Goal: Transaction & Acquisition: Book appointment/travel/reservation

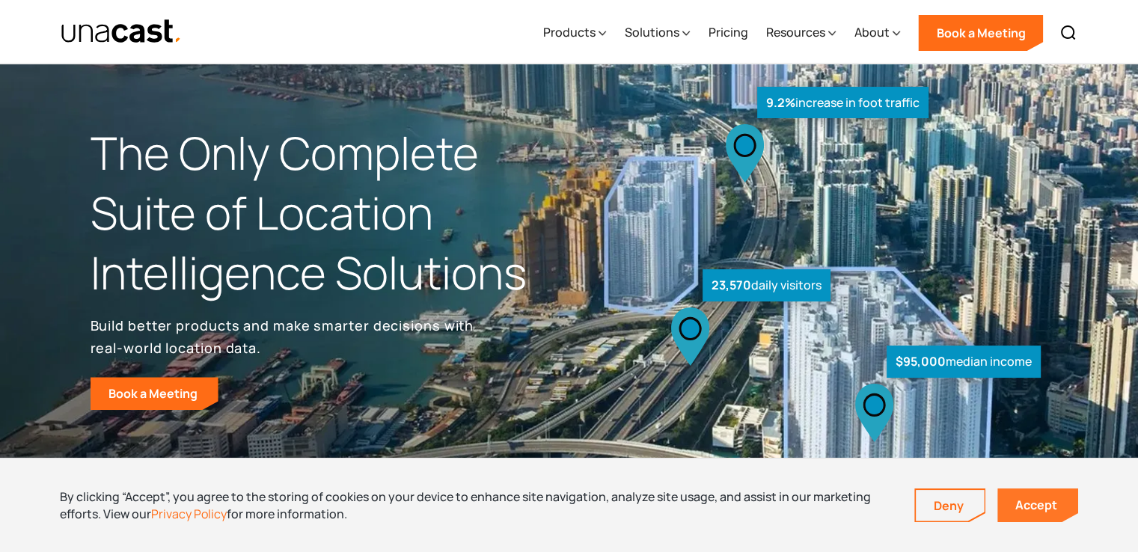
click at [1015, 501] on link "Accept" at bounding box center [1038, 506] width 81 height 34
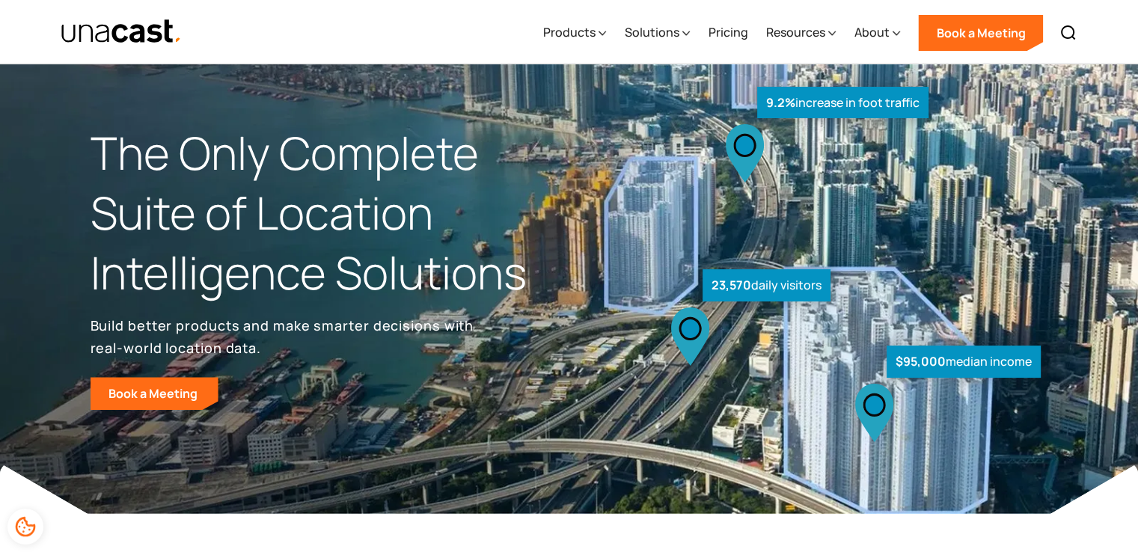
scroll to position [150, 0]
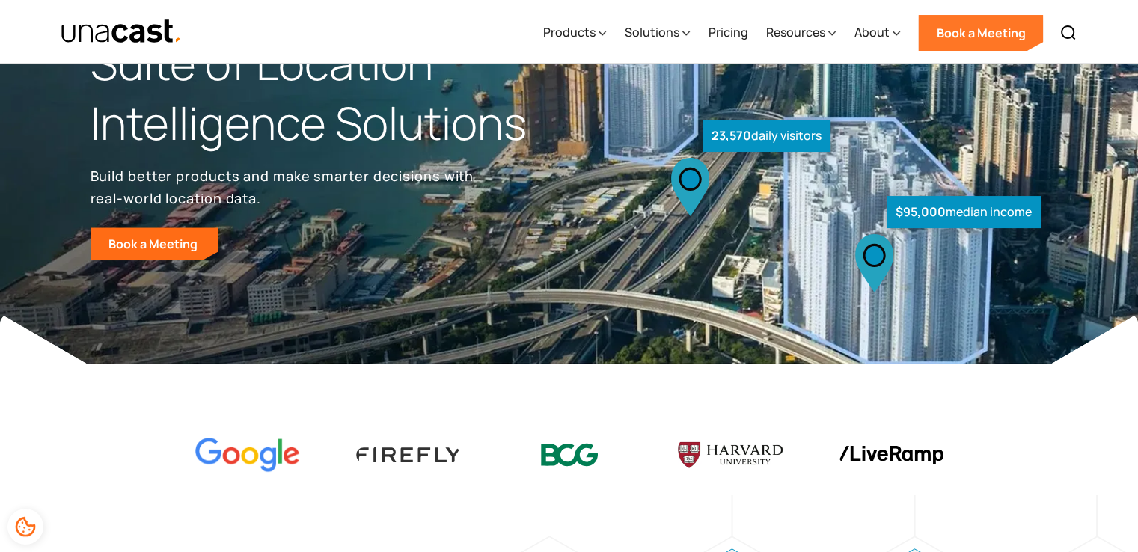
click at [1017, 32] on link "Book a Meeting" at bounding box center [980, 33] width 125 height 36
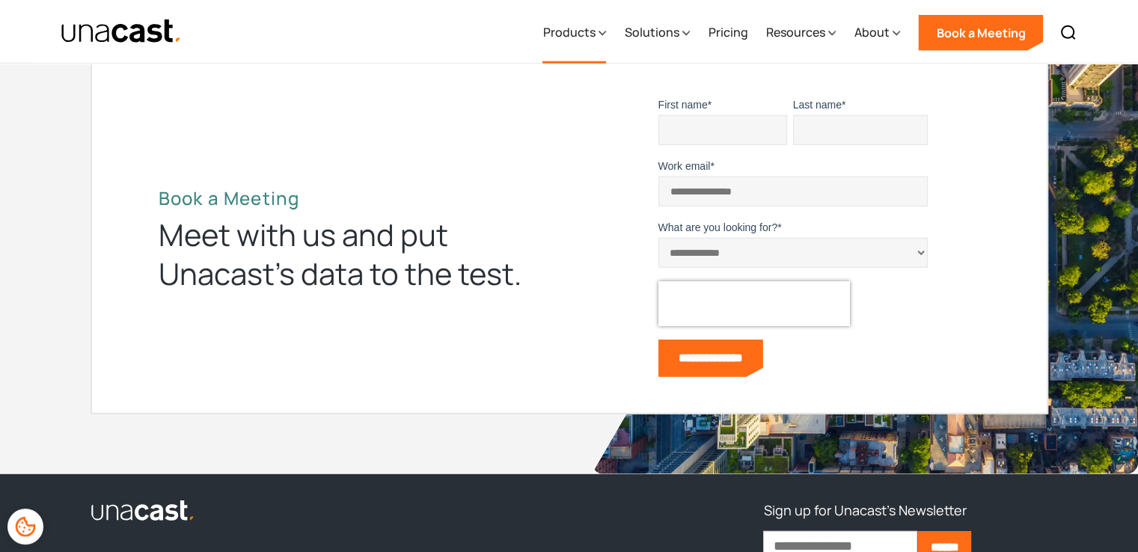
click at [584, 37] on div "Products" at bounding box center [569, 32] width 52 height 18
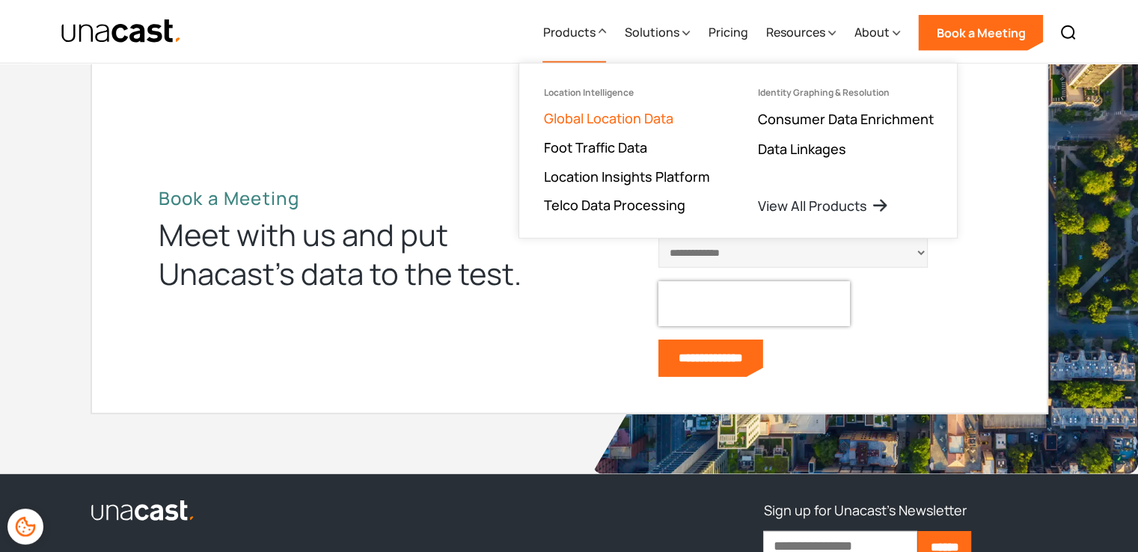
click at [647, 113] on link "Global Location Data" at bounding box center [607, 118] width 129 height 18
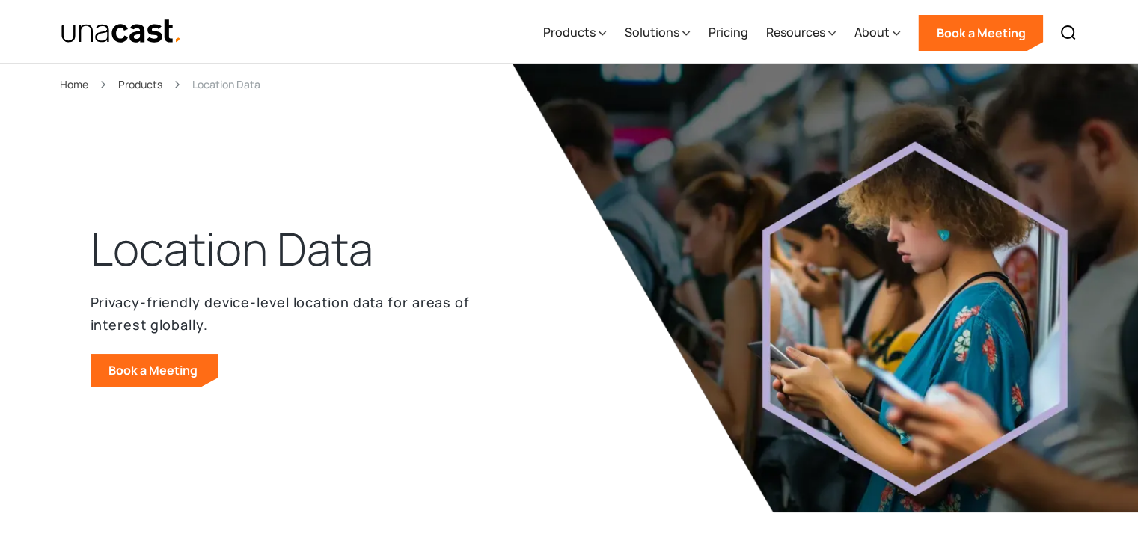
click at [587, 40] on div "Products" at bounding box center [569, 32] width 52 height 18
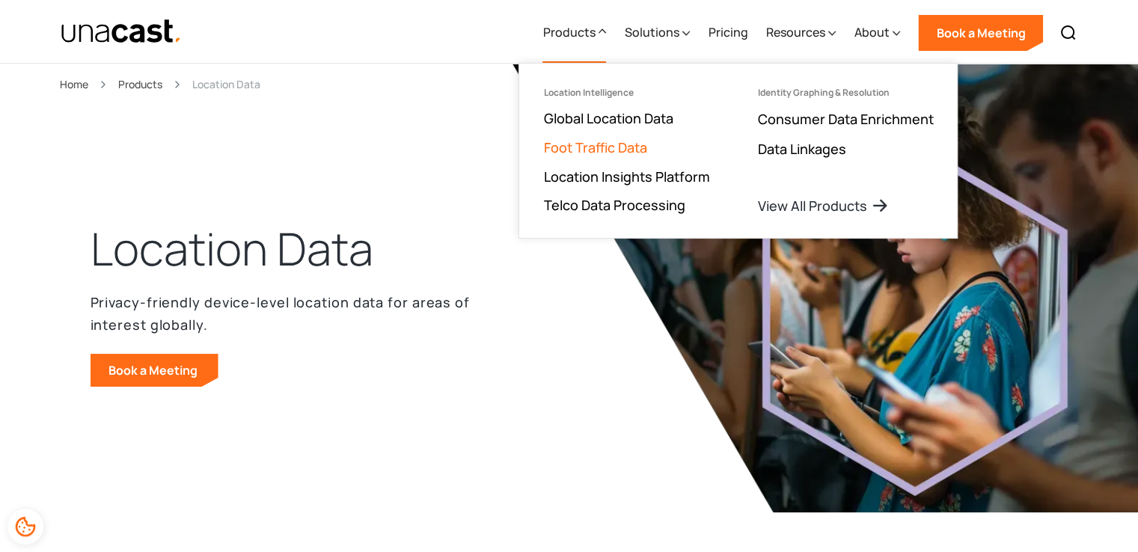
click at [611, 148] on link "Foot Traffic Data" at bounding box center [594, 147] width 103 height 18
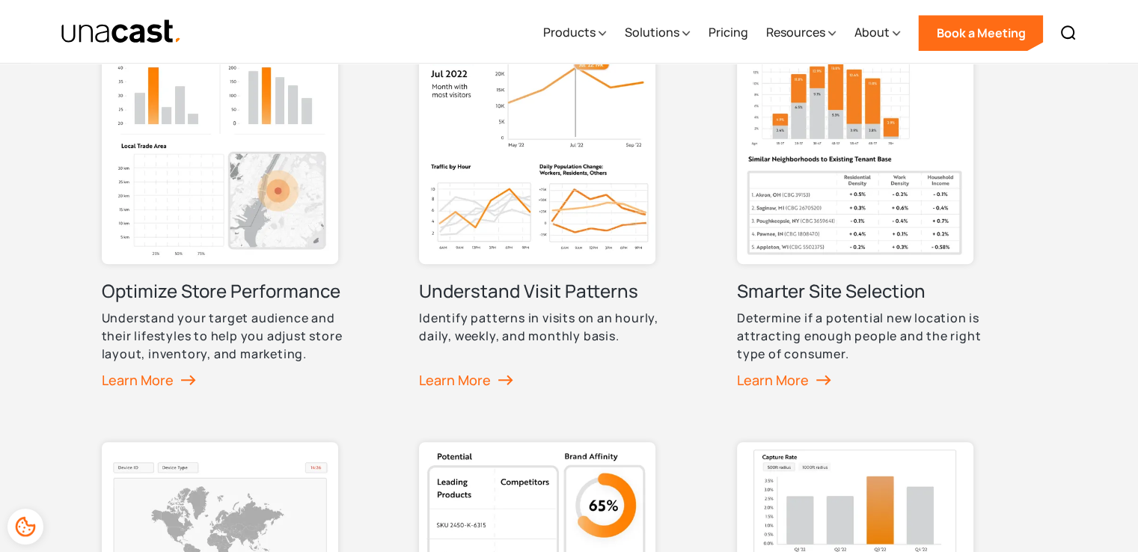
scroll to position [748, 0]
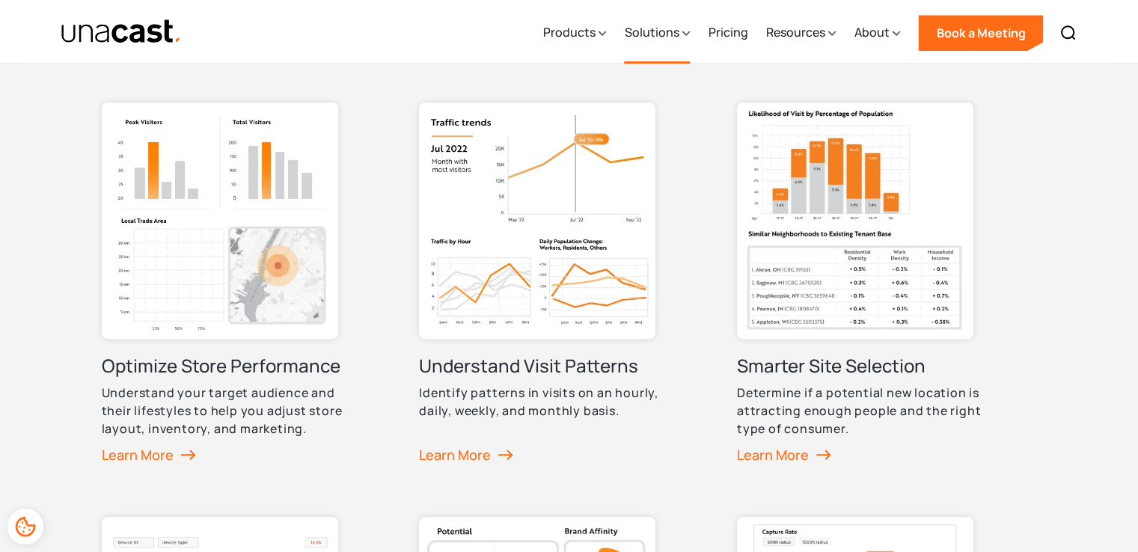
click at [672, 34] on div "Solutions" at bounding box center [651, 32] width 55 height 18
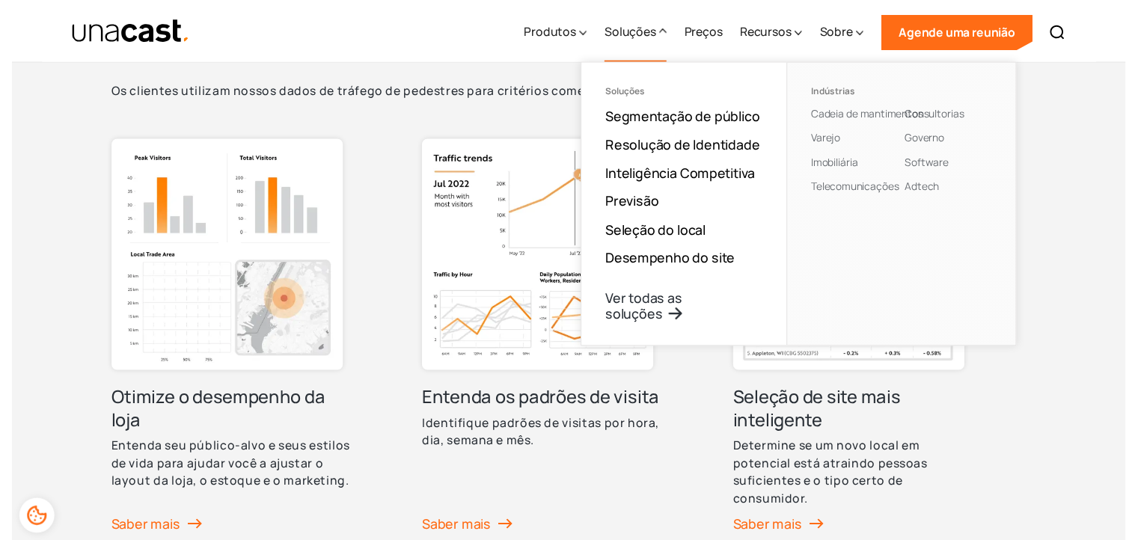
scroll to position [787, 0]
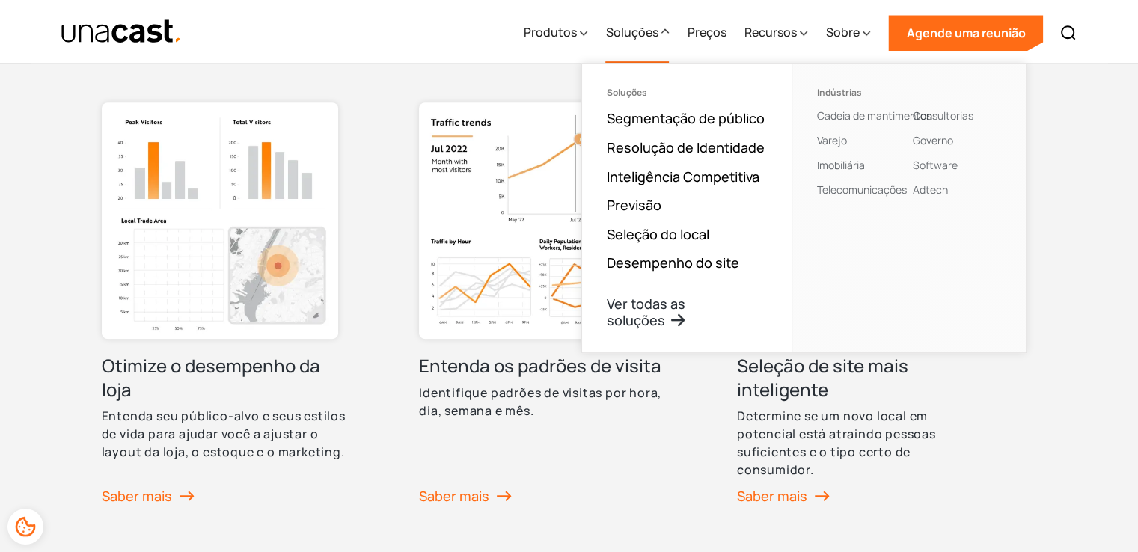
click at [1081, 254] on div "Como os clientes usam nossos dados de tráfego de pedestres Os dados de tráfego …" at bounding box center [569, 440] width 1138 height 1212
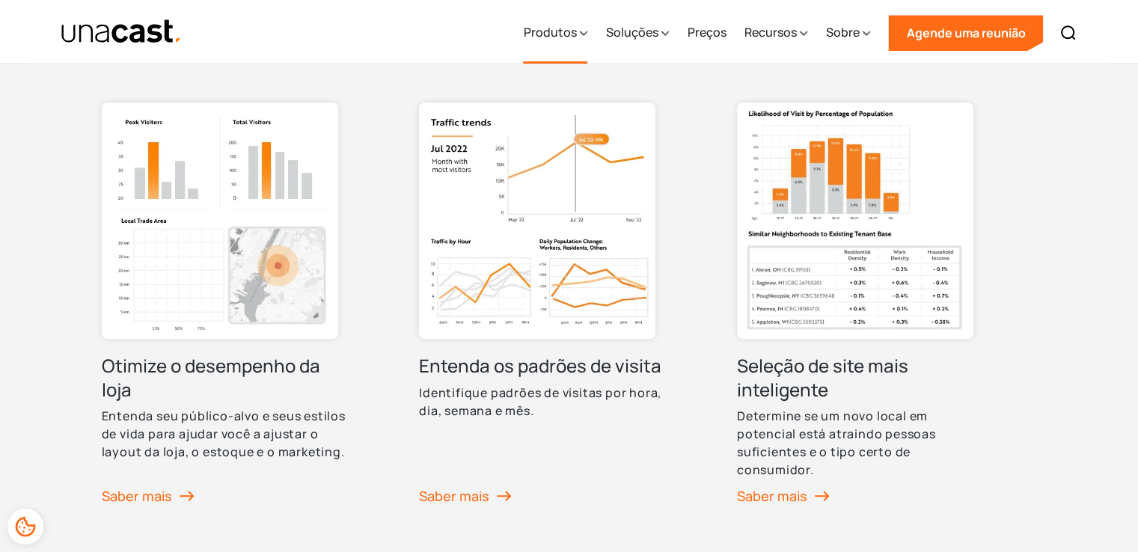
drag, startPoint x: 575, startPoint y: 31, endPoint x: 573, endPoint y: 44, distance: 12.9
click at [573, 44] on div "Produtos" at bounding box center [555, 32] width 64 height 61
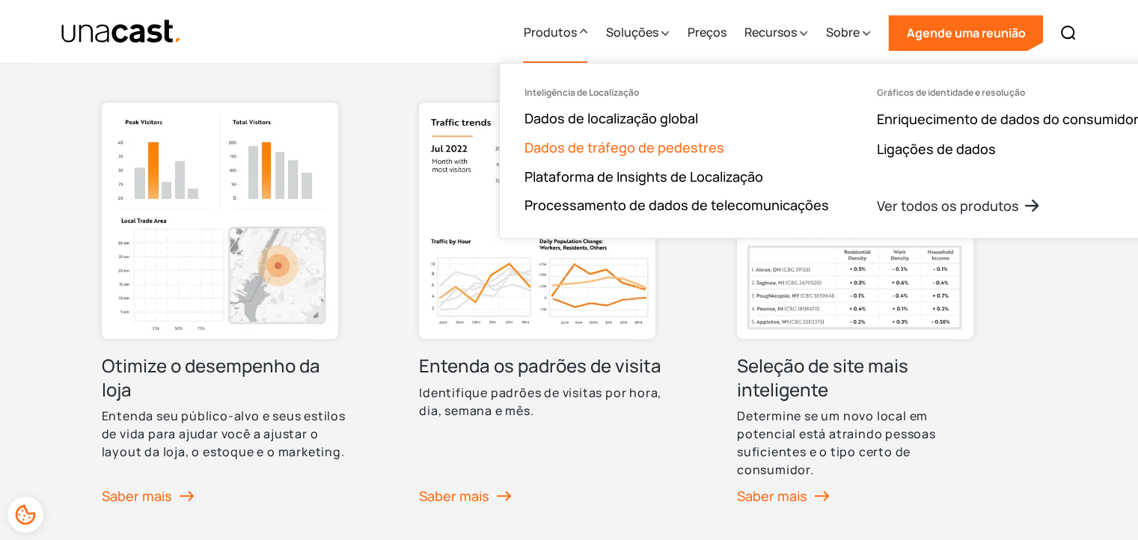
click at [638, 149] on font "Dados de tráfego de pedestres" at bounding box center [624, 147] width 200 height 18
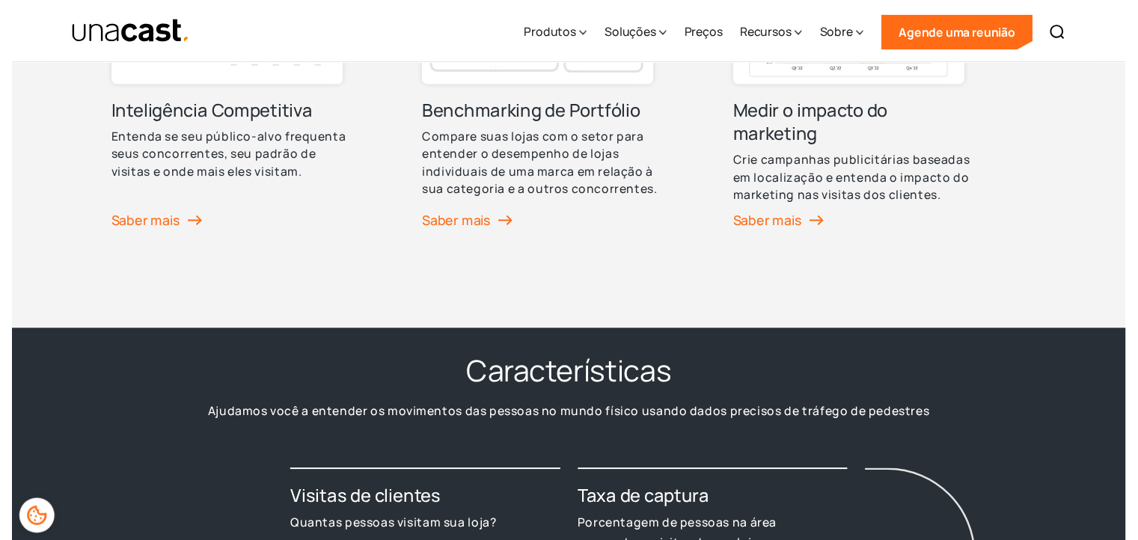
scroll to position [1422, 0]
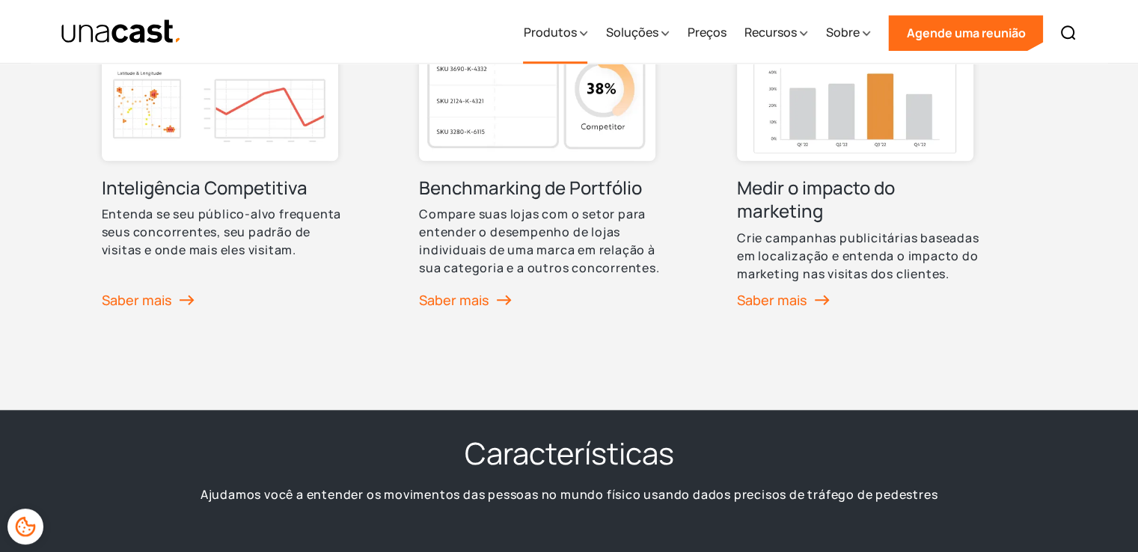
click at [569, 37] on font "Produtos" at bounding box center [549, 32] width 53 height 16
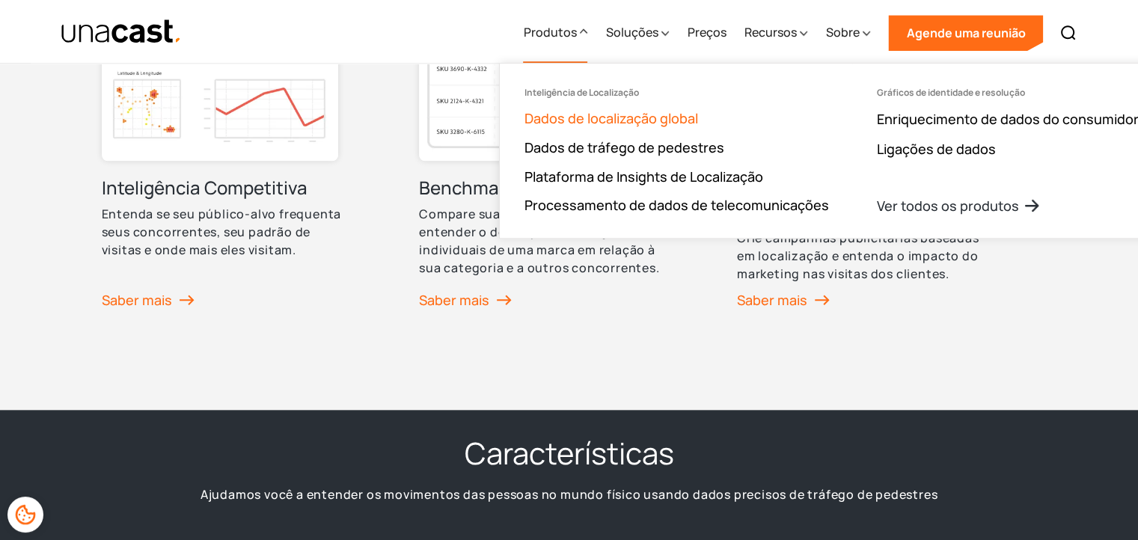
click at [581, 121] on font "Dados de localização global" at bounding box center [611, 118] width 174 height 18
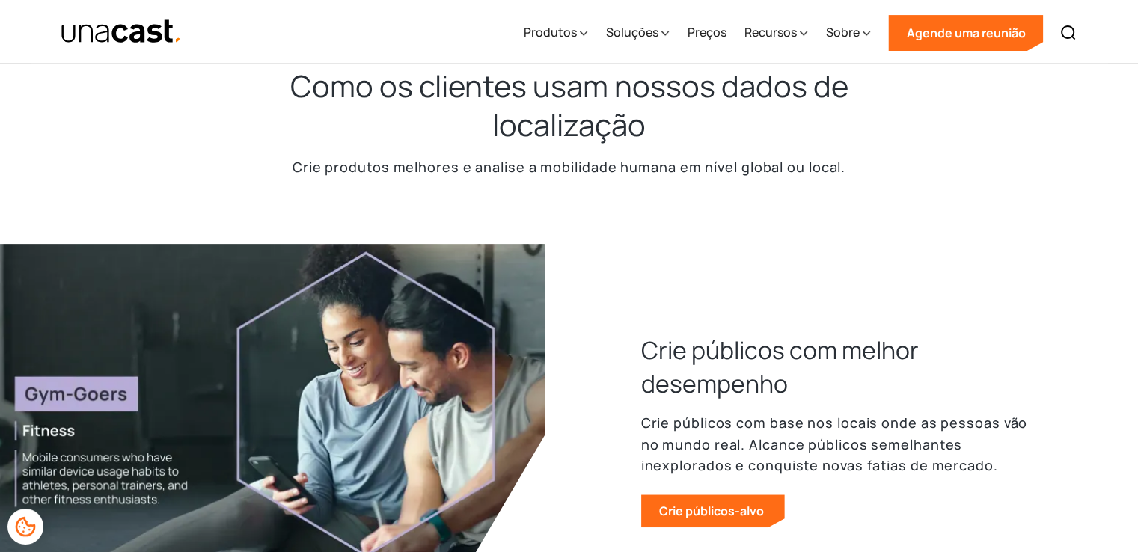
scroll to position [674, 0]
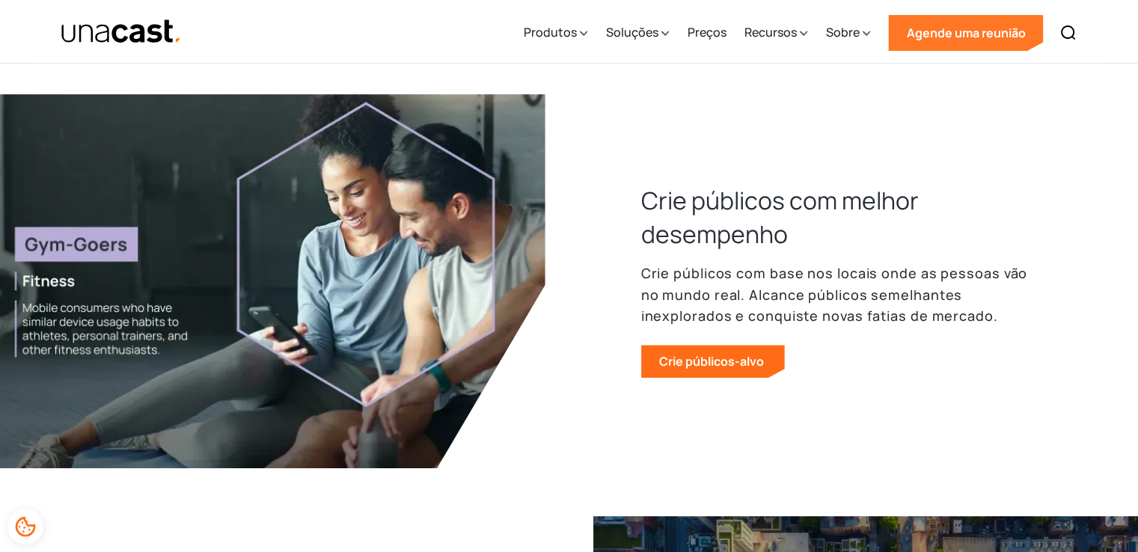
click at [924, 31] on font "Agende uma reunião" at bounding box center [965, 33] width 119 height 16
